Goal: Check status: Check status

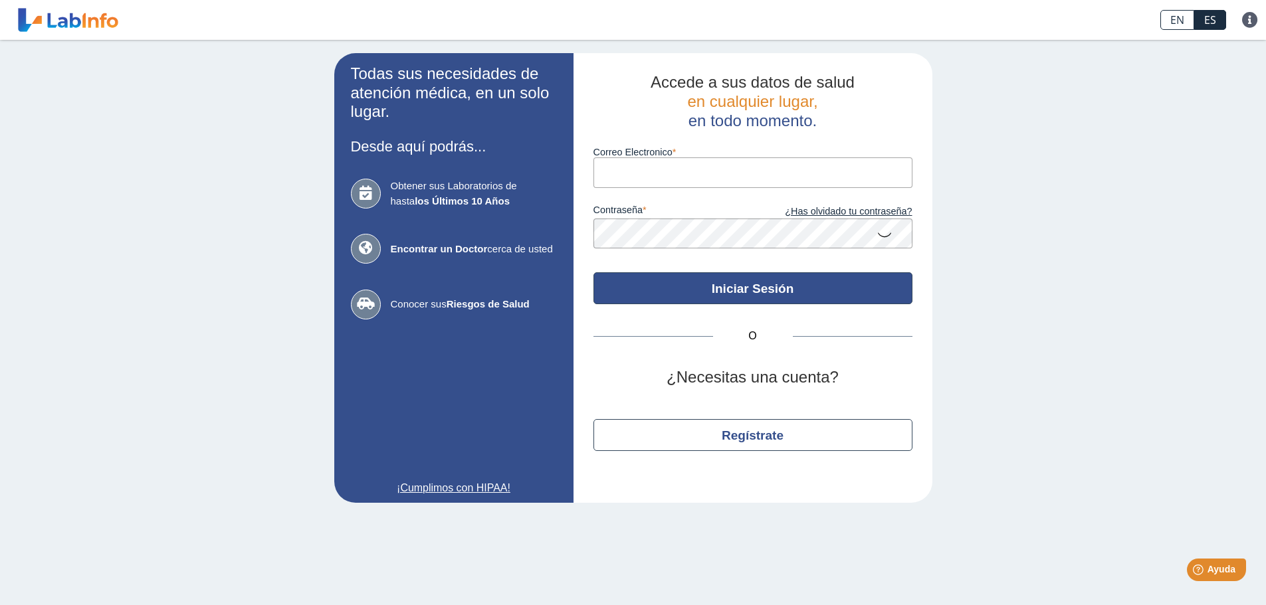
type input "[EMAIL_ADDRESS][DOMAIN_NAME]"
click at [818, 294] on button "Iniciar Sesión" at bounding box center [752, 288] width 319 height 32
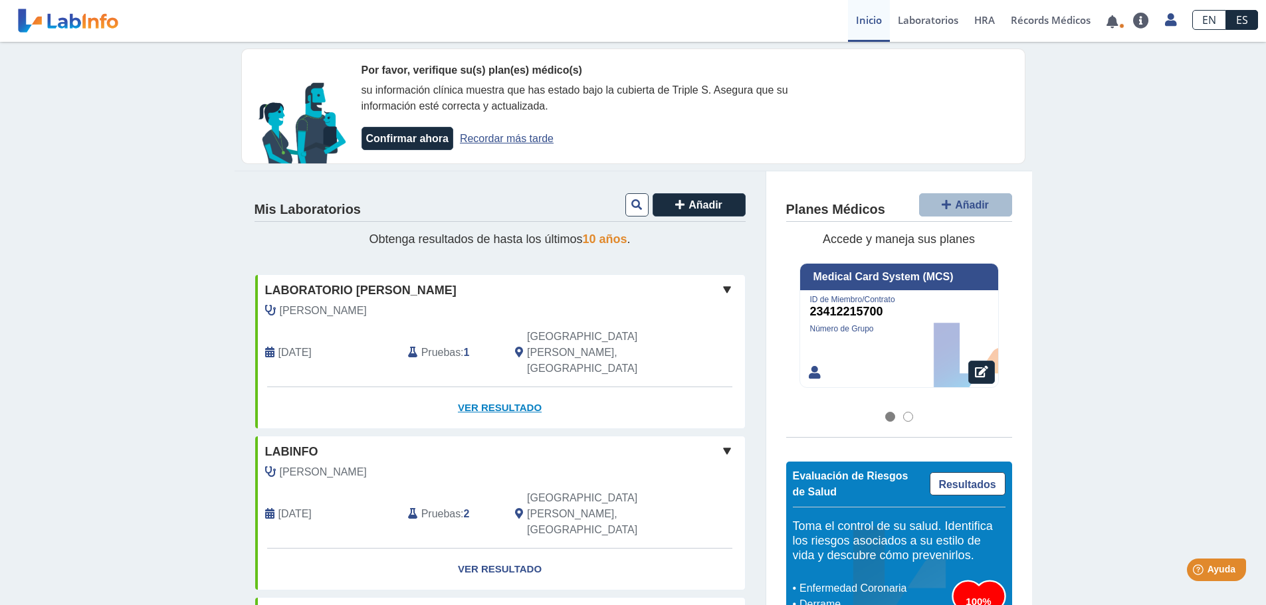
click at [496, 387] on link "Ver Resultado" at bounding box center [500, 408] width 490 height 42
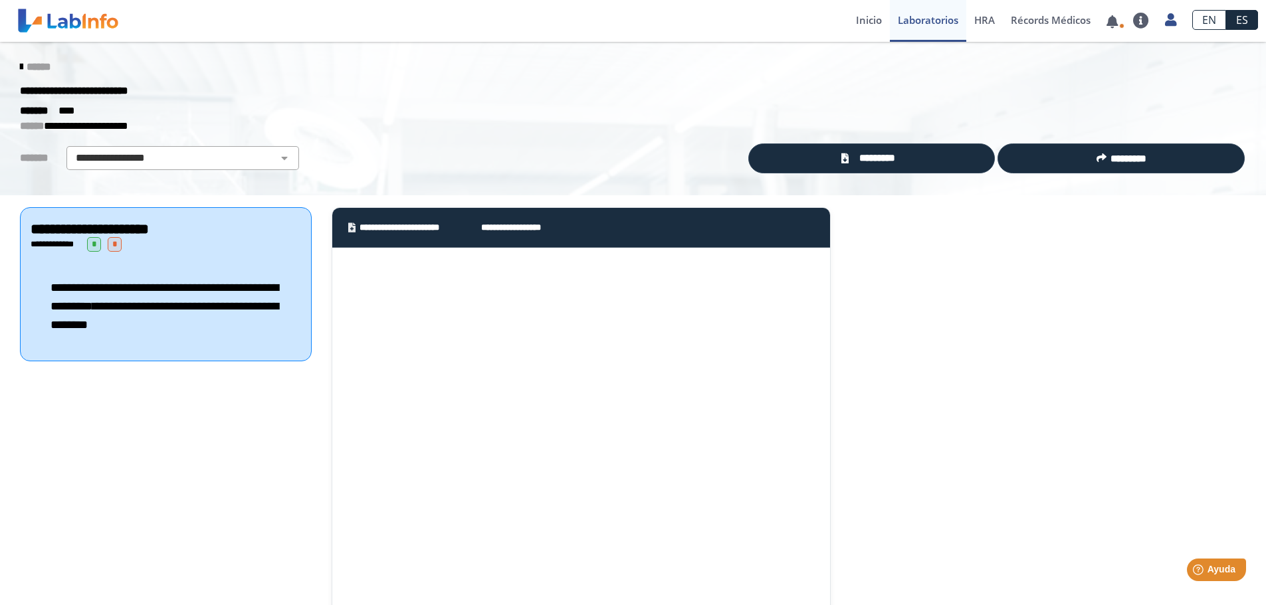
click at [20, 66] on icon at bounding box center [21, 67] width 3 height 11
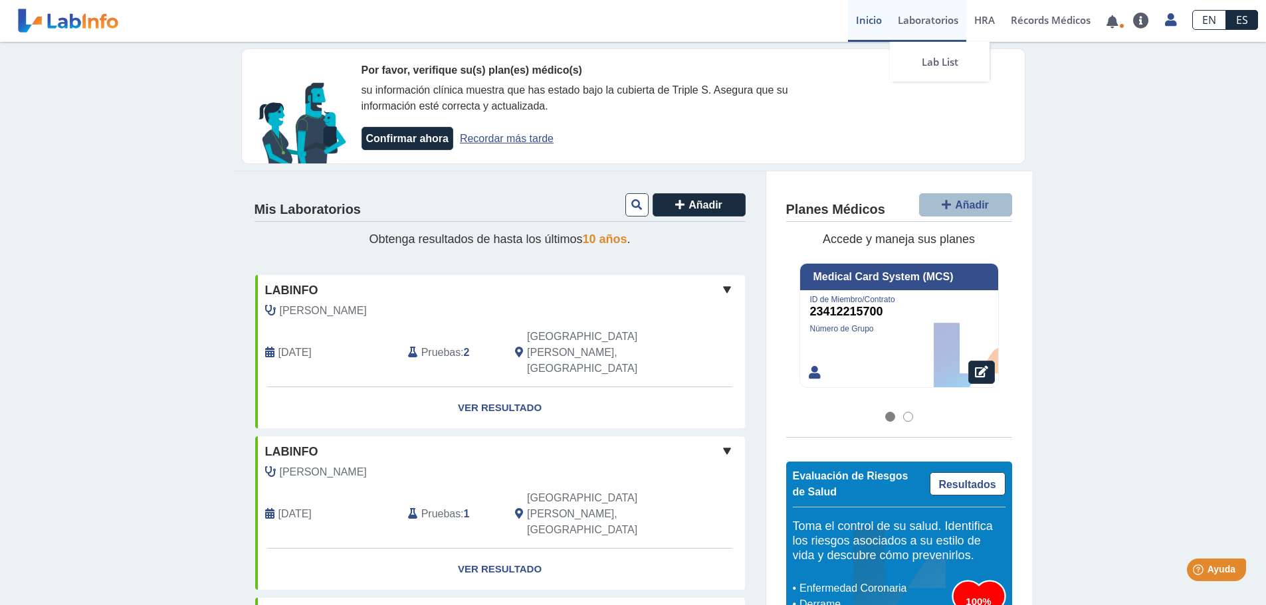
click at [932, 17] on link "Laboratorios" at bounding box center [928, 21] width 76 height 42
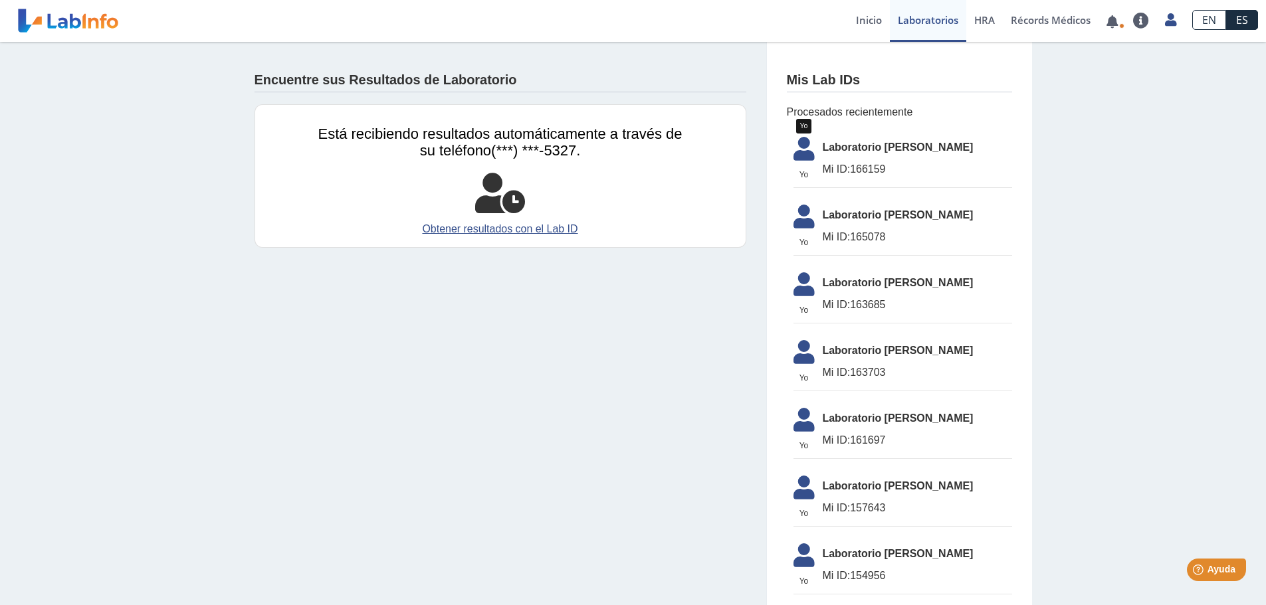
click at [795, 145] on icon at bounding box center [803, 153] width 37 height 32
click at [801, 146] on icon at bounding box center [803, 153] width 37 height 32
click at [884, 168] on span "Mi ID: 166159" at bounding box center [917, 169] width 189 height 16
click at [833, 151] on span "Laboratorio [PERSON_NAME]" at bounding box center [917, 148] width 189 height 16
click at [434, 230] on link "Obtener resultados con el Lab ID" at bounding box center [500, 229] width 364 height 16
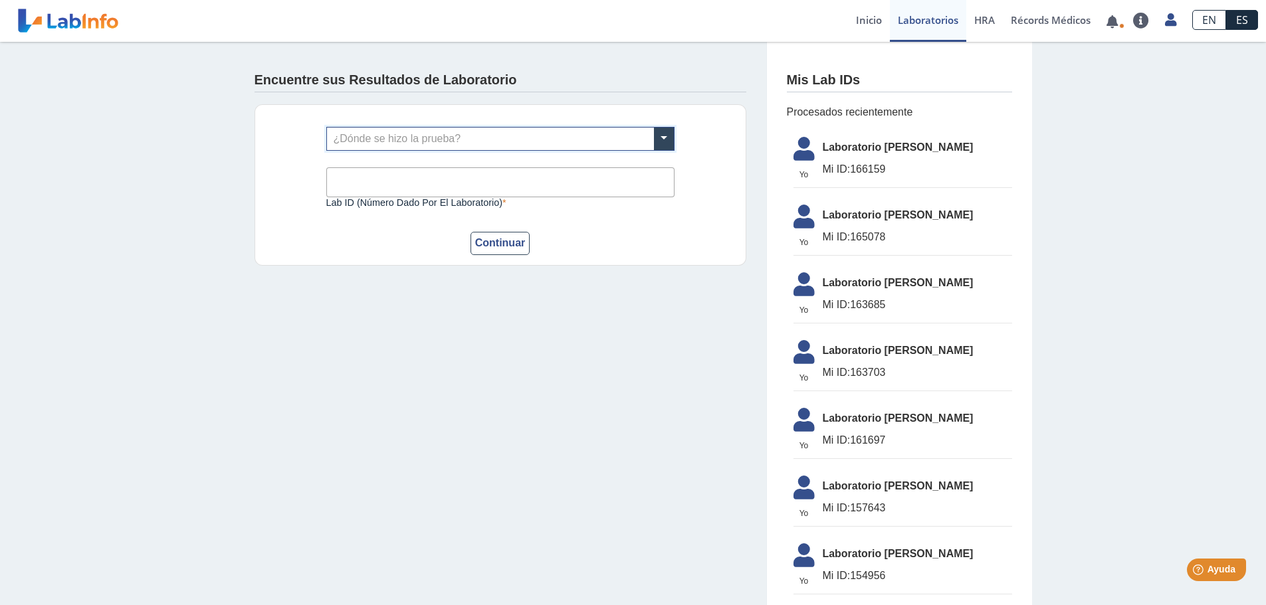
click at [426, 138] on input "text" at bounding box center [500, 139] width 347 height 23
type input "[PERSON_NAME]"
click at [426, 157] on span "Laboratorio [PERSON_NAME]" at bounding box center [382, 161] width 108 height 11
click at [420, 177] on input "Lab ID (número dado por el laboratorio)" at bounding box center [500, 182] width 348 height 30
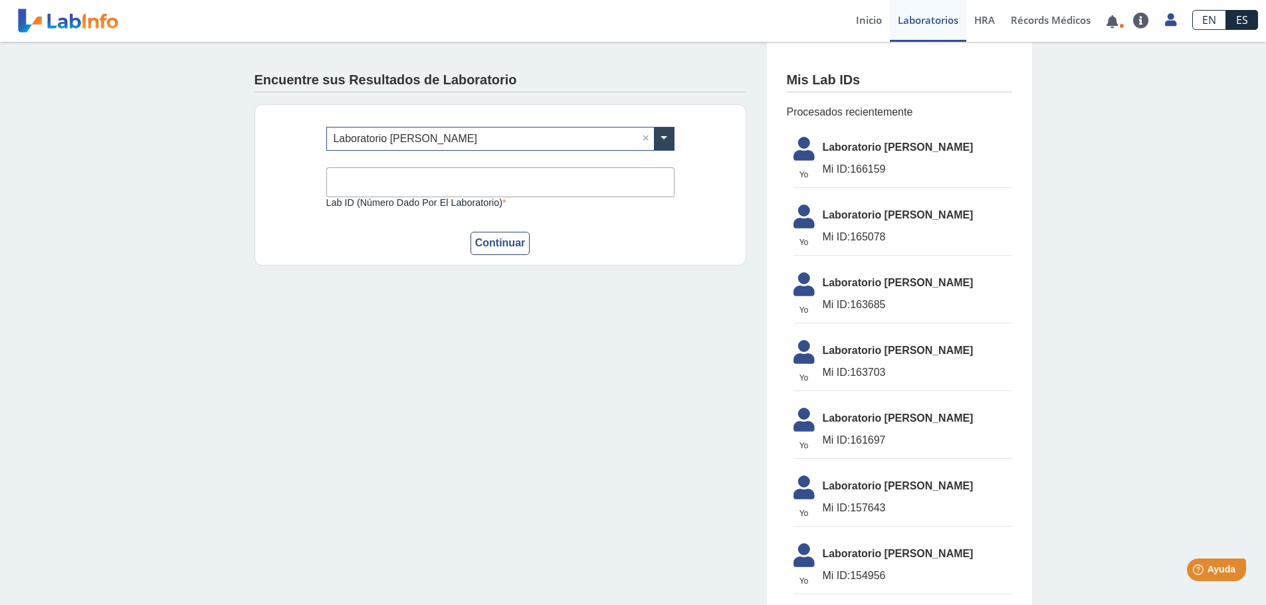
click at [419, 177] on input "Lab ID (número dado por el laboratorio)" at bounding box center [500, 182] width 348 height 30
click at [397, 178] on input "Lab ID (número dado por el laboratorio)" at bounding box center [500, 182] width 348 height 30
type input "166159"
click at [508, 247] on button "Continuar" at bounding box center [500, 243] width 60 height 23
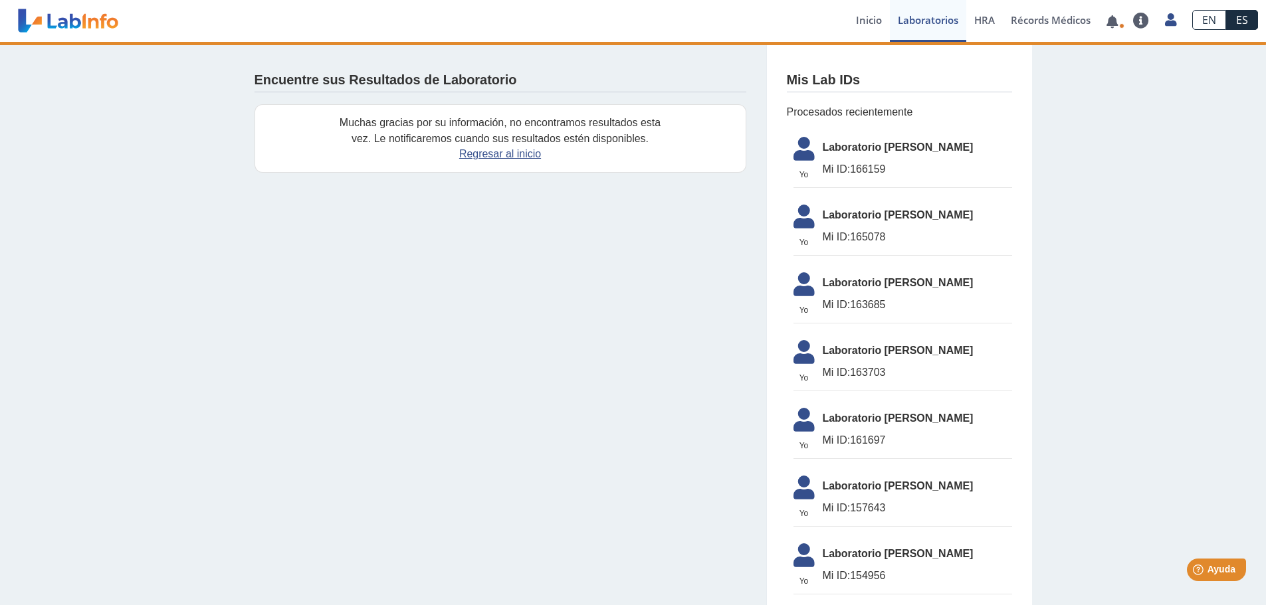
click at [101, 20] on link at bounding box center [68, 20] width 110 height 33
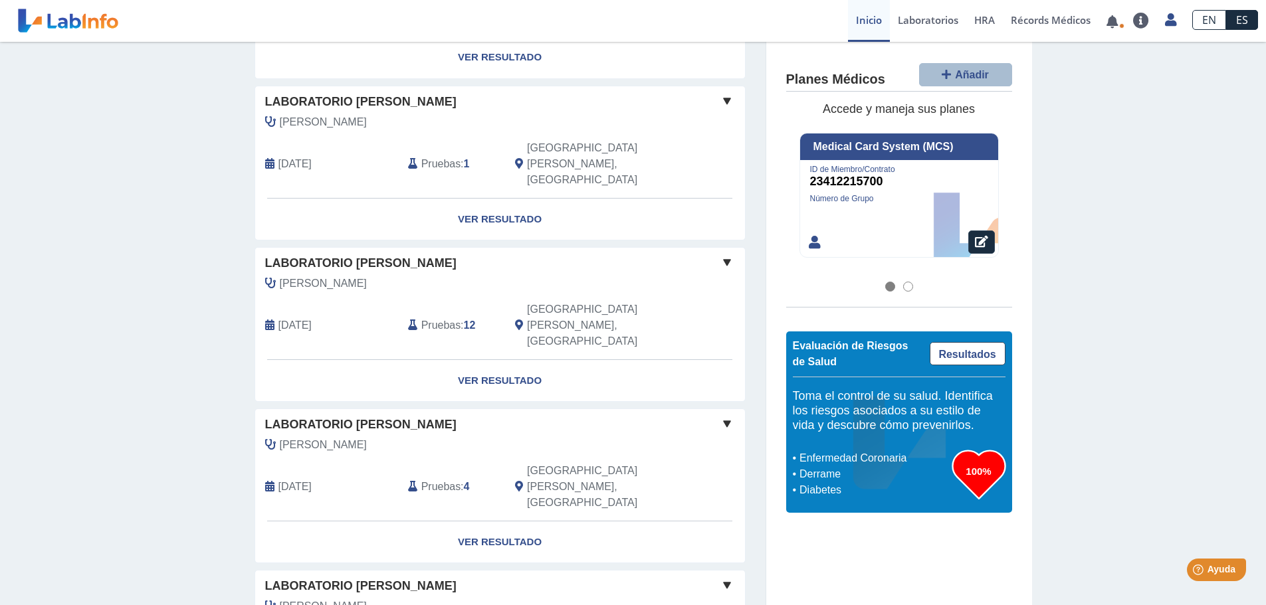
scroll to position [1043, 0]
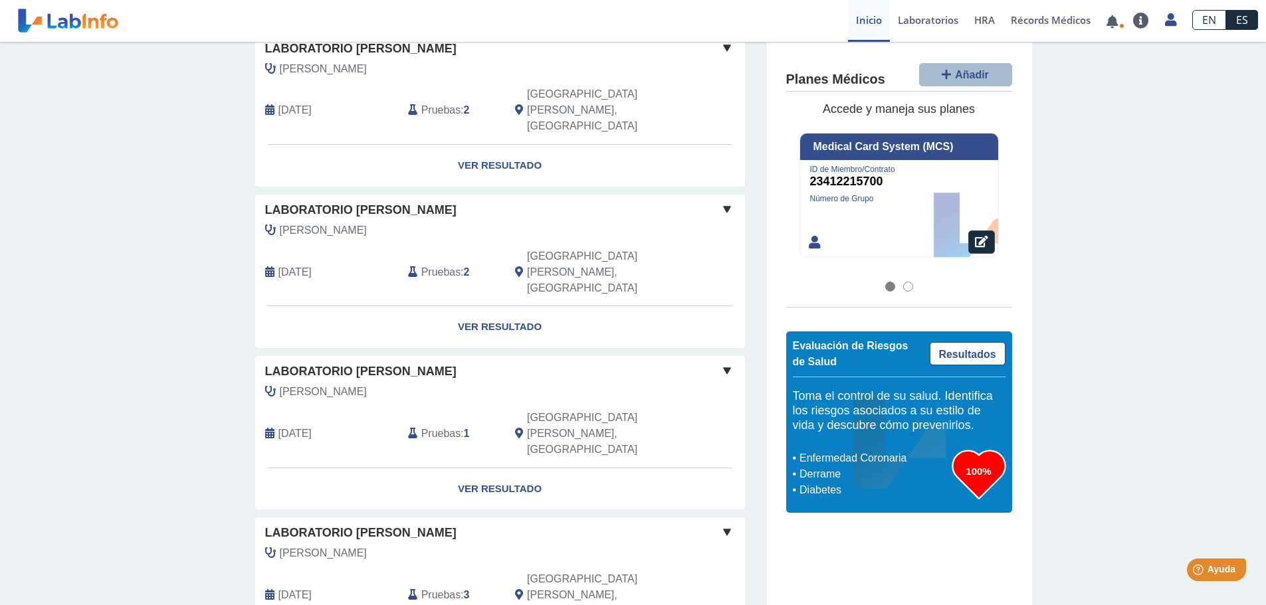
scroll to position [2565, 0]
